Goal: Task Accomplishment & Management: Manage account settings

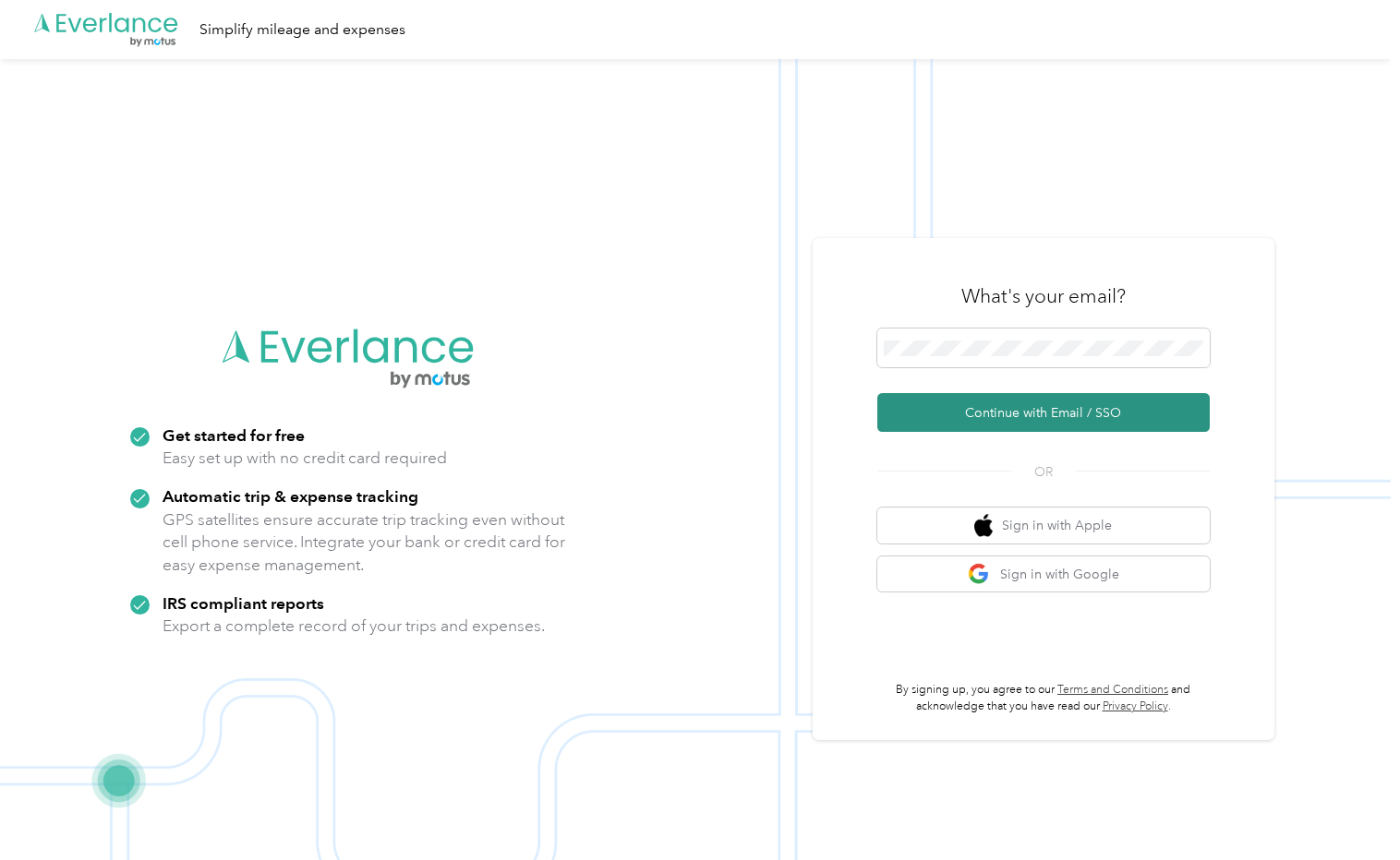
click at [1074, 405] on button "Continue with Email / SSO" at bounding box center [1043, 412] width 332 height 38
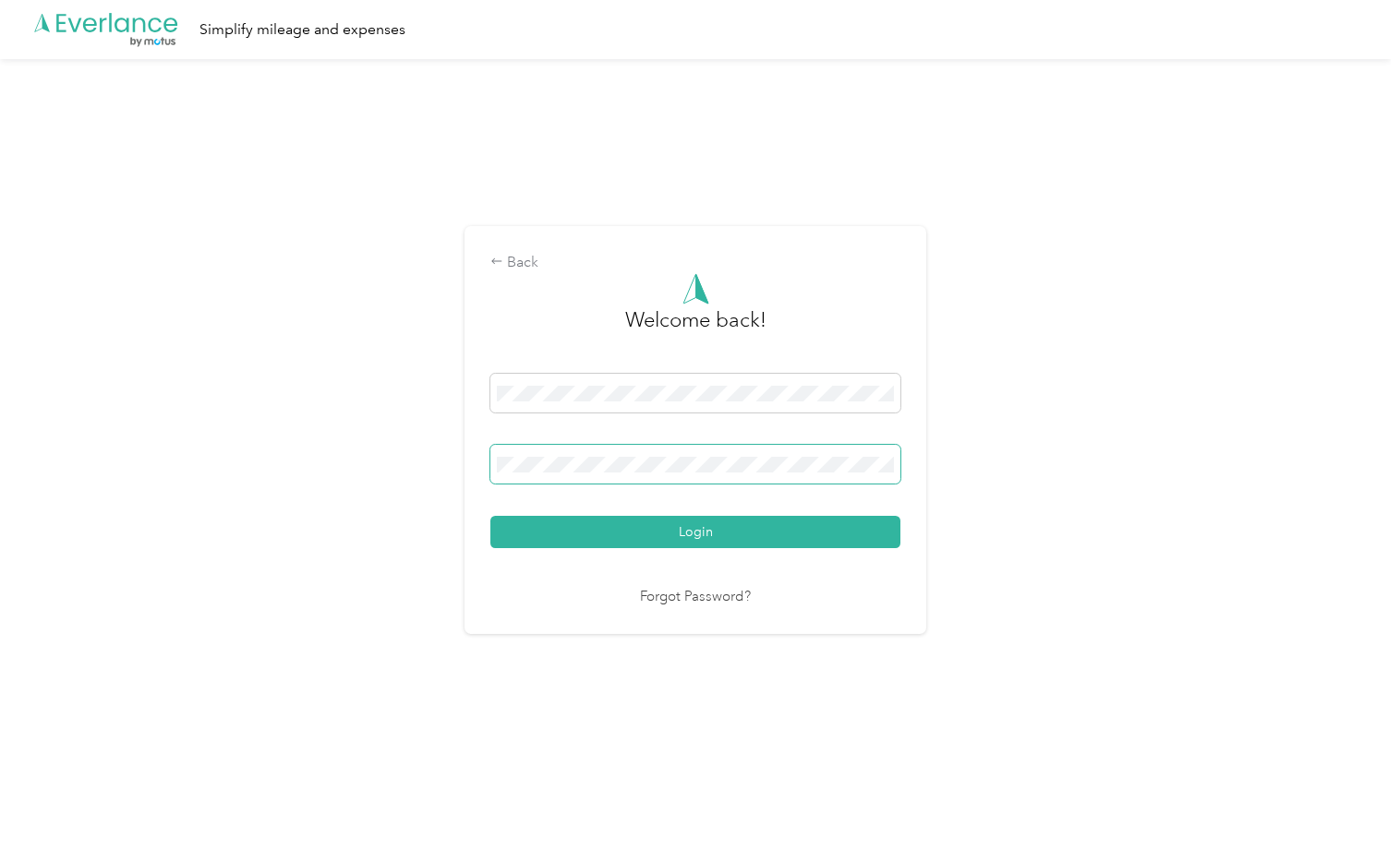
click at [490, 516] on button "Login" at bounding box center [695, 532] width 410 height 33
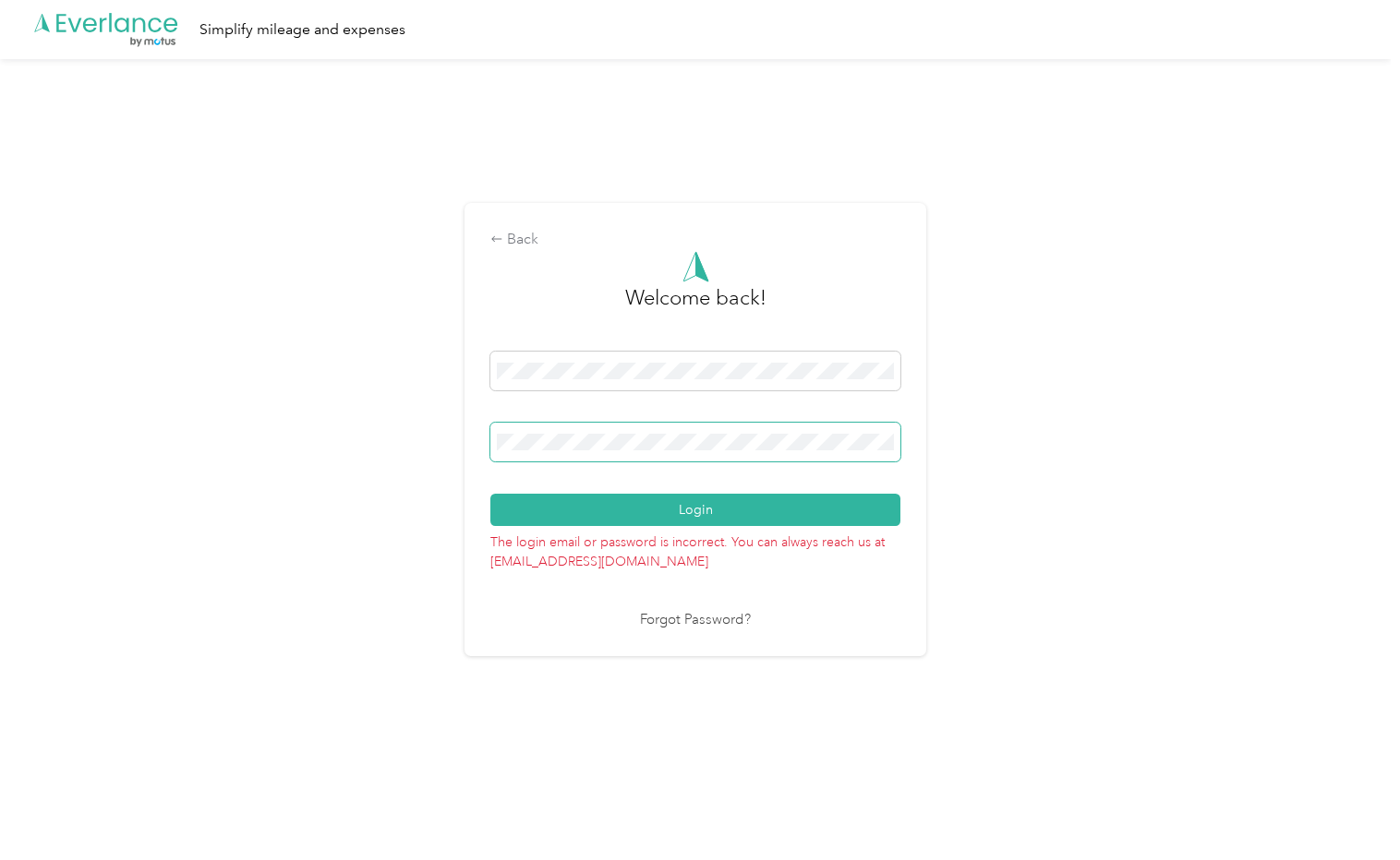
click at [490, 494] on button "Login" at bounding box center [695, 509] width 410 height 33
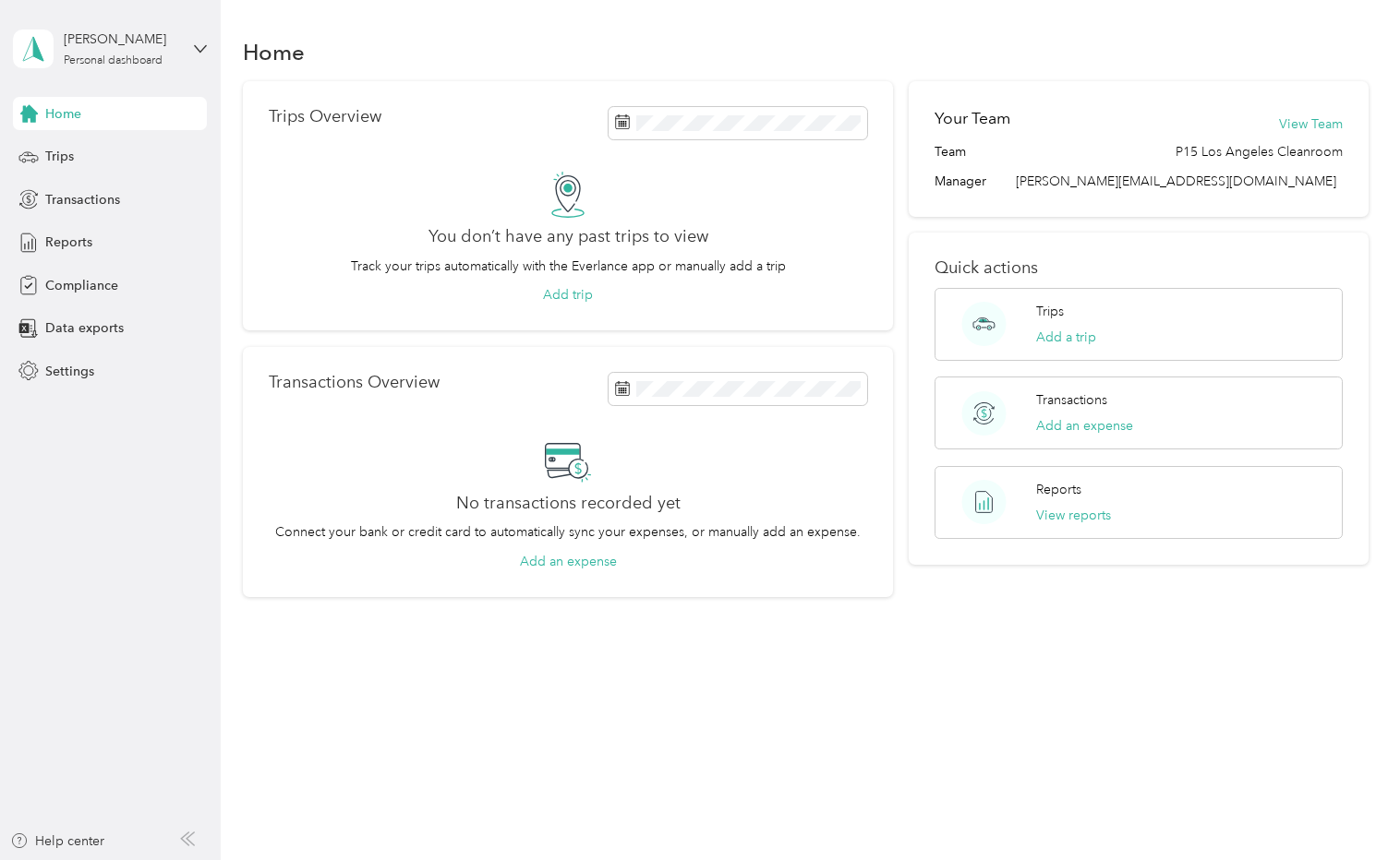
click at [931, 39] on div "Home" at bounding box center [805, 51] width 1125 height 38
click at [59, 150] on span "Trips" at bounding box center [59, 156] width 29 height 20
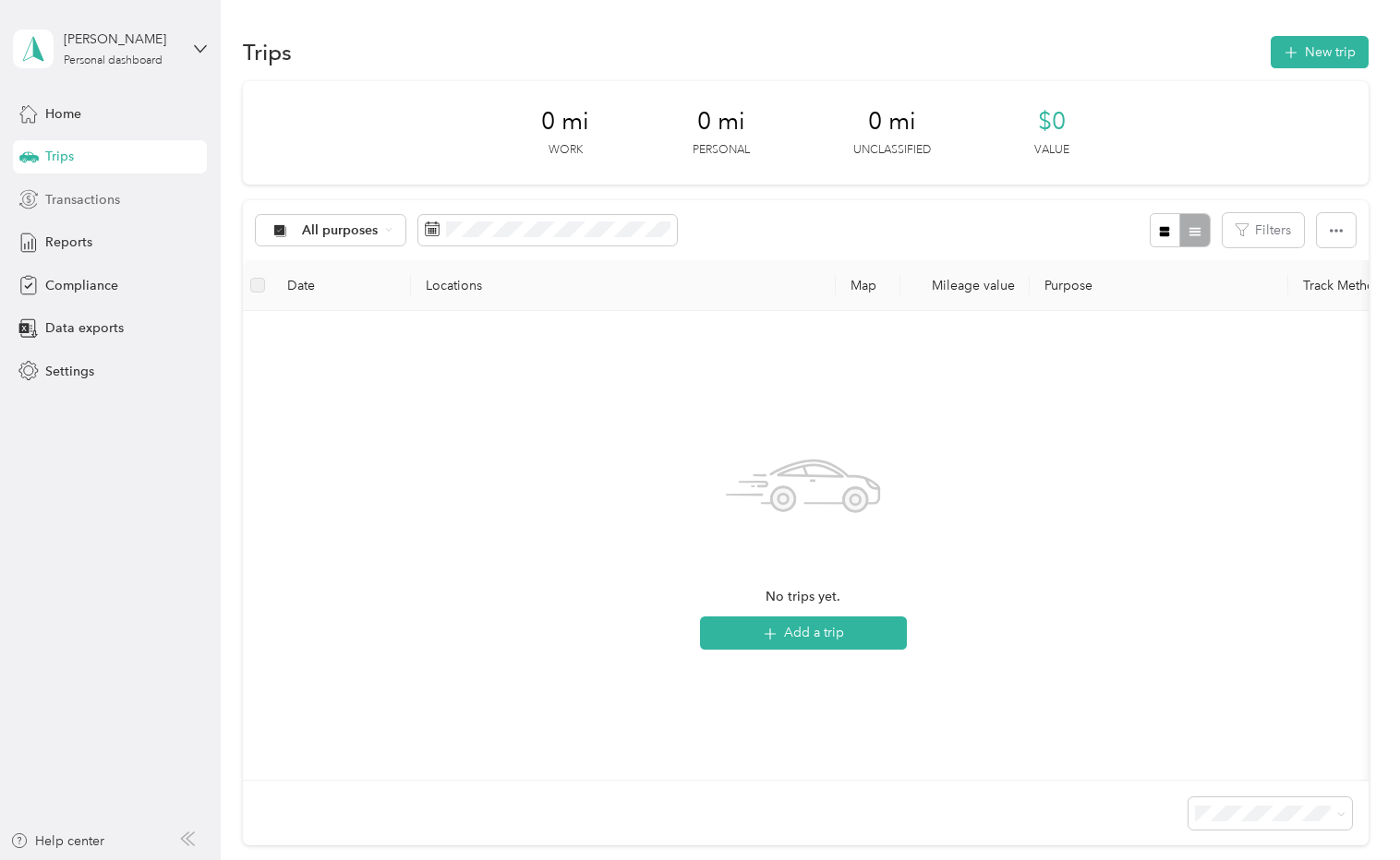
click at [86, 195] on span "Transactions" at bounding box center [82, 199] width 75 height 20
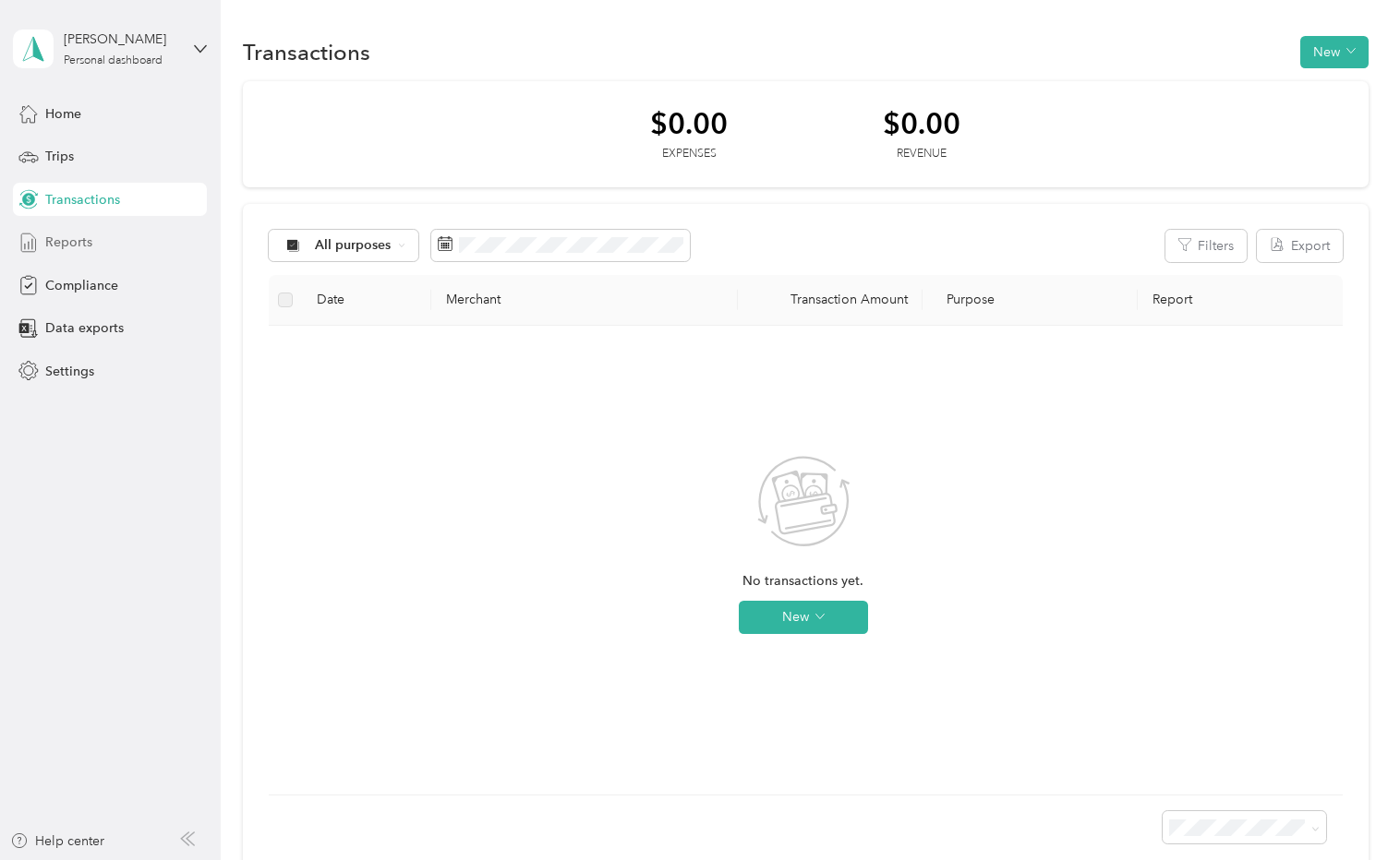
click at [87, 243] on span "Reports" at bounding box center [68, 242] width 47 height 20
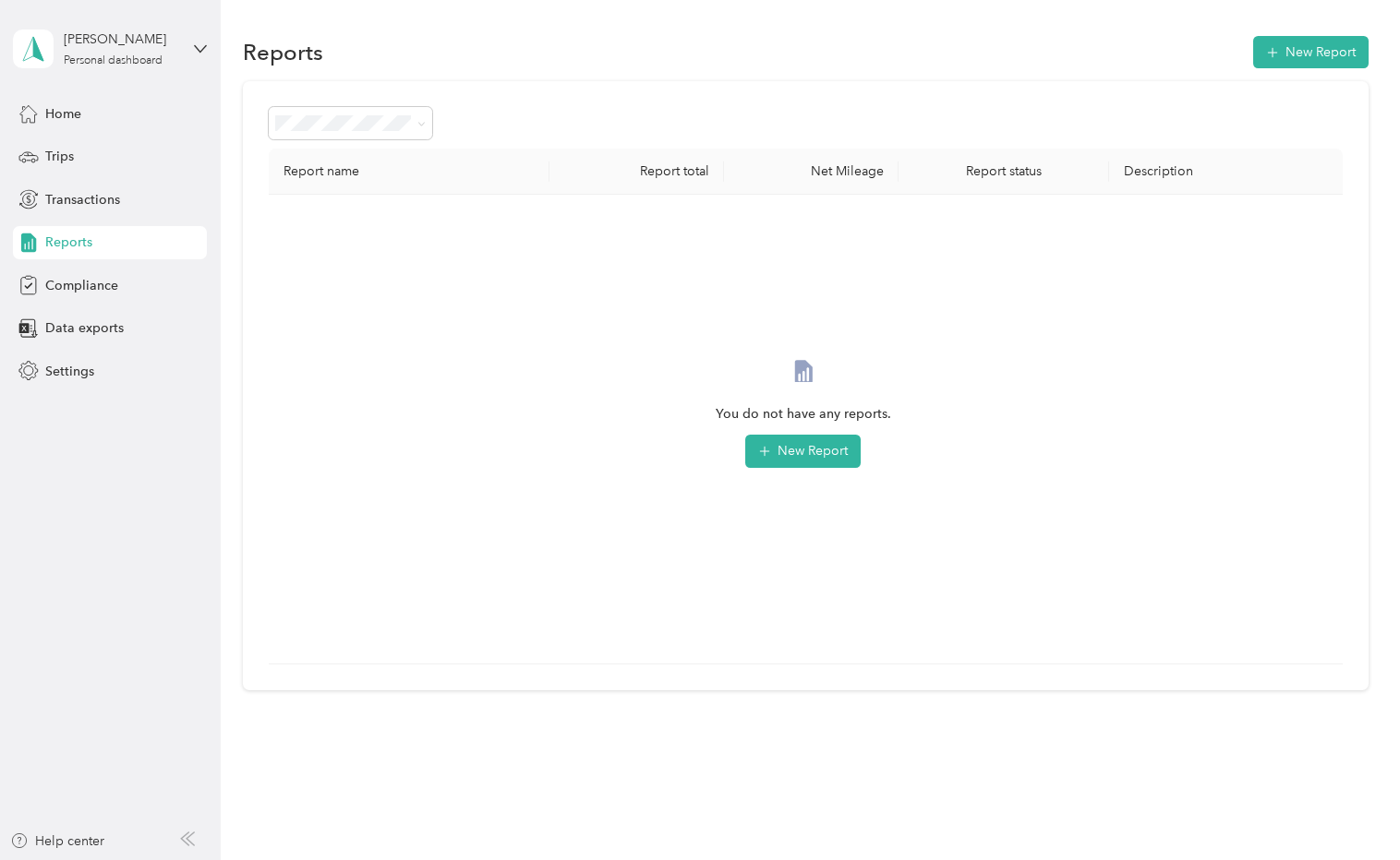
click at [88, 265] on div "Home Trips Transactions Reports Compliance Data exports Settings" at bounding box center [109, 242] width 194 height 291
click at [88, 283] on span "Compliance" at bounding box center [81, 285] width 73 height 20
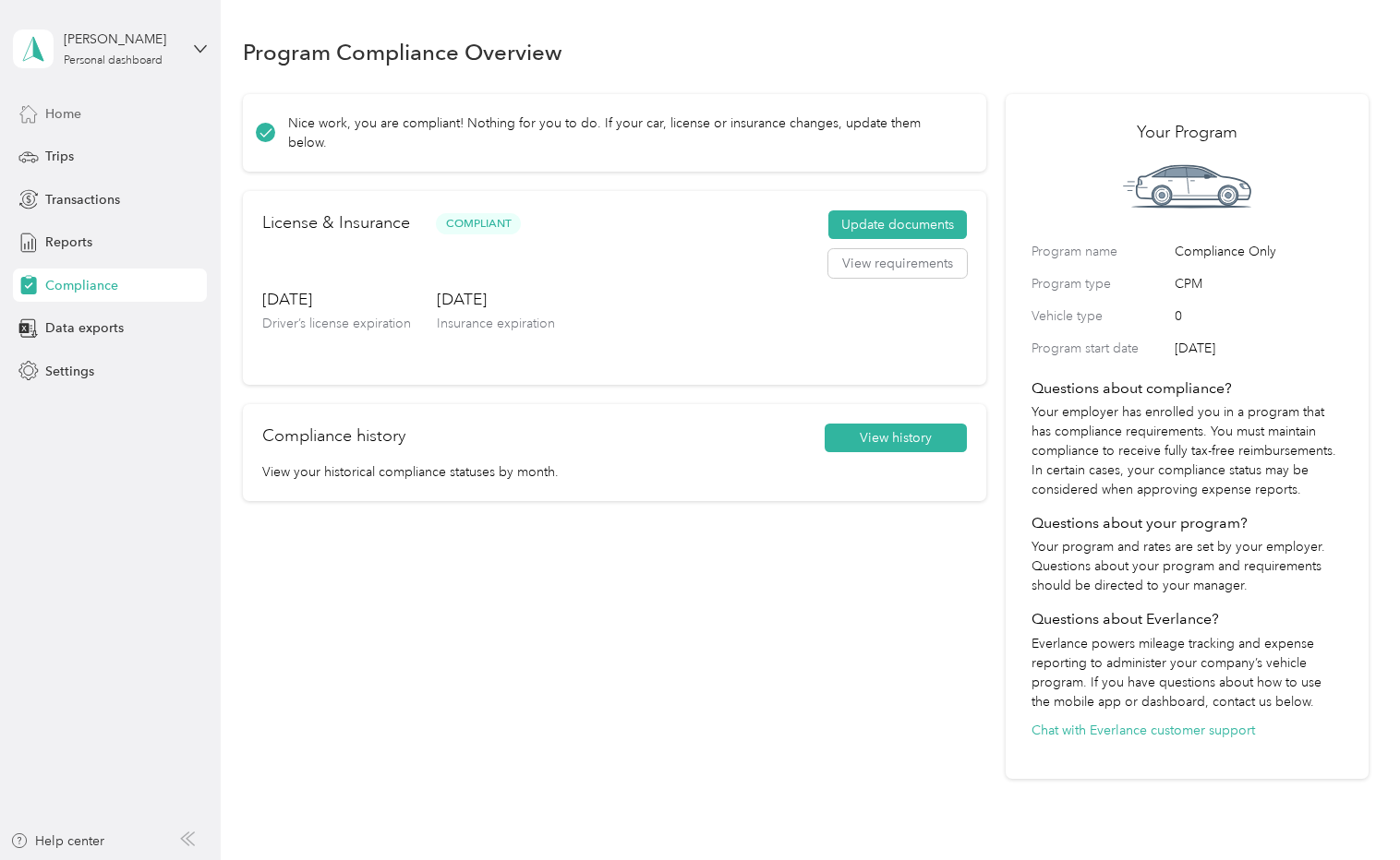
click at [70, 121] on span "Home" at bounding box center [63, 114] width 36 height 20
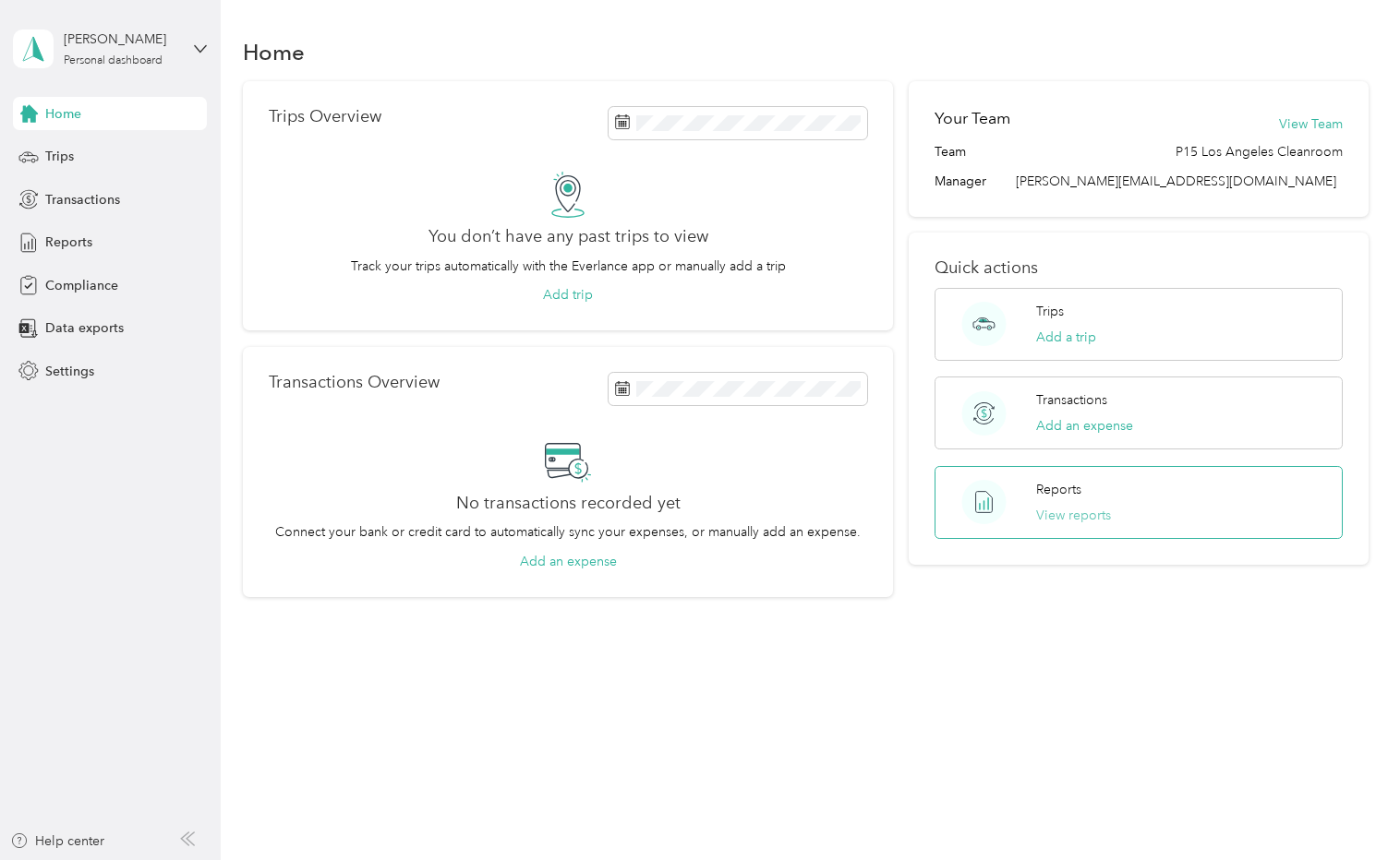
click at [1048, 515] on button "View reports" at bounding box center [1074, 515] width 75 height 20
